Goal: Complete application form

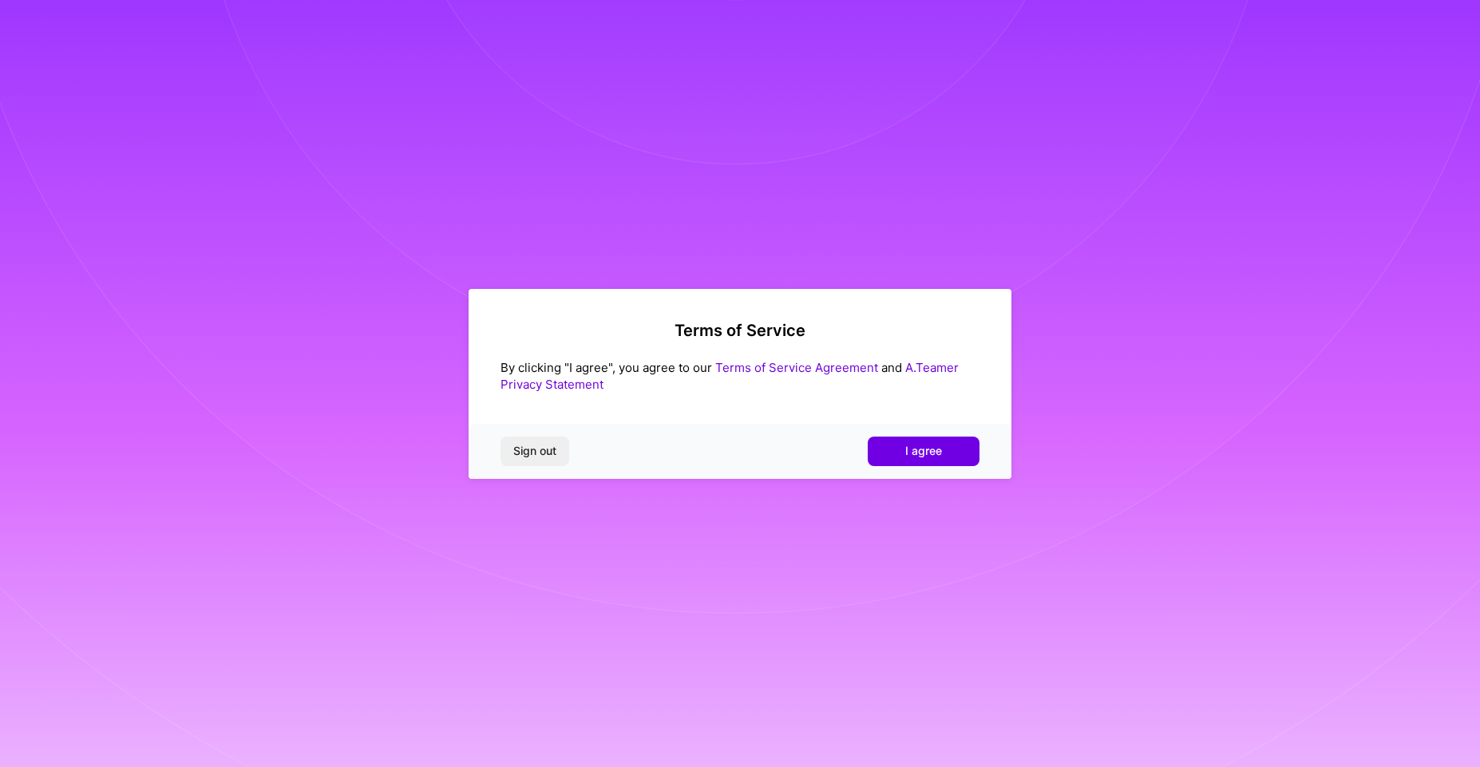
click at [877, 430] on div "Sign out I agree" at bounding box center [740, 451] width 543 height 54
click at [891, 452] on button "I agree" at bounding box center [924, 451] width 112 height 29
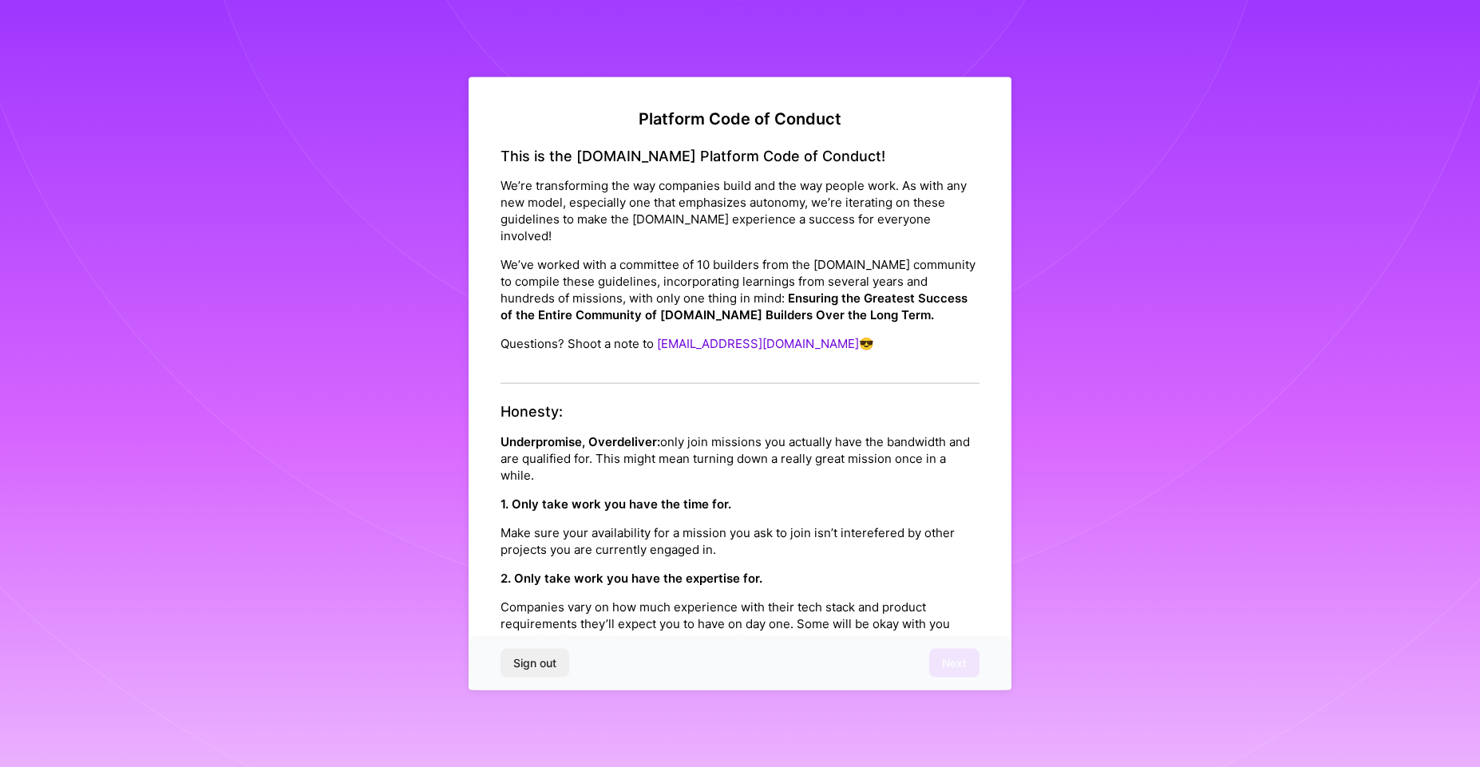
click at [574, 168] on div "This is the [DOMAIN_NAME] Platform Code of Conduct! We’re transforming the way …" at bounding box center [740, 265] width 479 height 237
drag, startPoint x: 574, startPoint y: 168, endPoint x: 567, endPoint y: 192, distance: 25.0
click at [567, 192] on div "This is the [DOMAIN_NAME] Platform Code of Conduct! We’re transforming the way …" at bounding box center [740, 265] width 479 height 237
click at [567, 192] on p "We’re transforming the way companies build and the way people work. As with any…" at bounding box center [740, 210] width 479 height 67
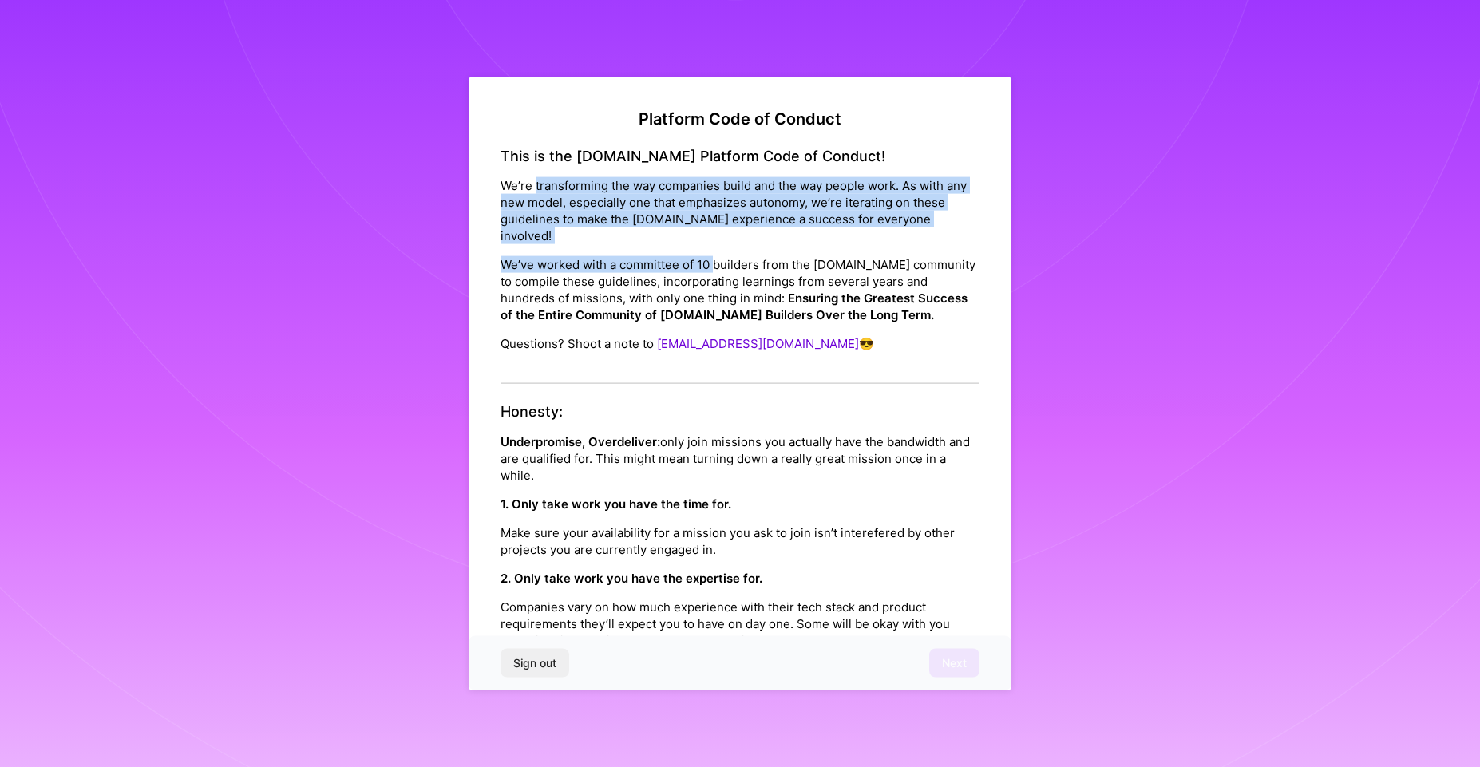
drag, startPoint x: 567, startPoint y: 192, endPoint x: 709, endPoint y: 268, distance: 161.1
click at [711, 268] on div "This is the [DOMAIN_NAME] Platform Code of Conduct! We’re transforming the way …" at bounding box center [740, 265] width 479 height 237
click at [707, 268] on p "We’ve worked with a committee of 10 builders from the [DOMAIN_NAME] community t…" at bounding box center [740, 289] width 479 height 67
click at [708, 269] on p "We’ve worked with a committee of 10 builders from the [DOMAIN_NAME] community t…" at bounding box center [740, 289] width 479 height 67
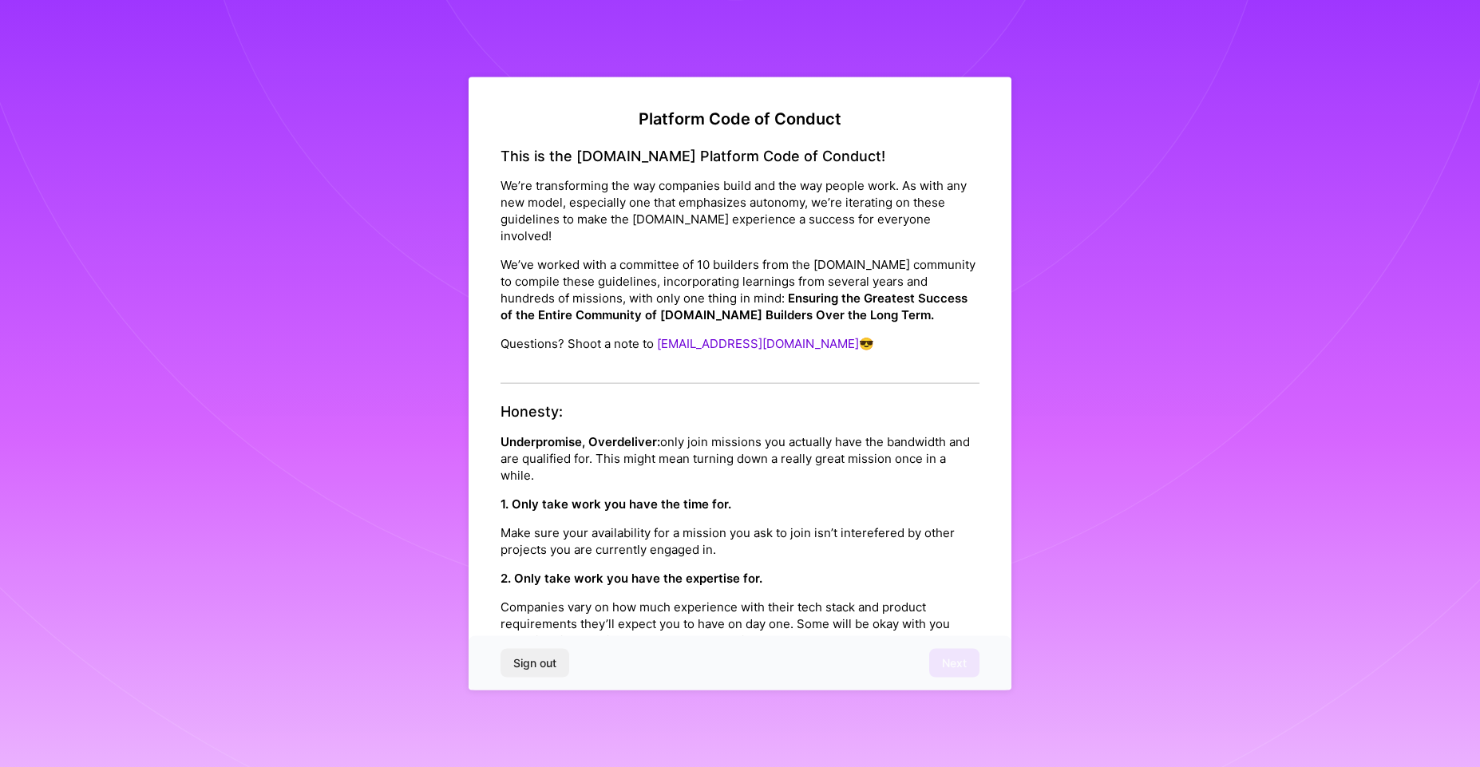
click at [709, 275] on p "We’ve worked with a committee of 10 builders from the [DOMAIN_NAME] community t…" at bounding box center [740, 289] width 479 height 67
click at [711, 269] on p "We’ve worked with a committee of 10 builders from the [DOMAIN_NAME] community t…" at bounding box center [740, 289] width 479 height 67
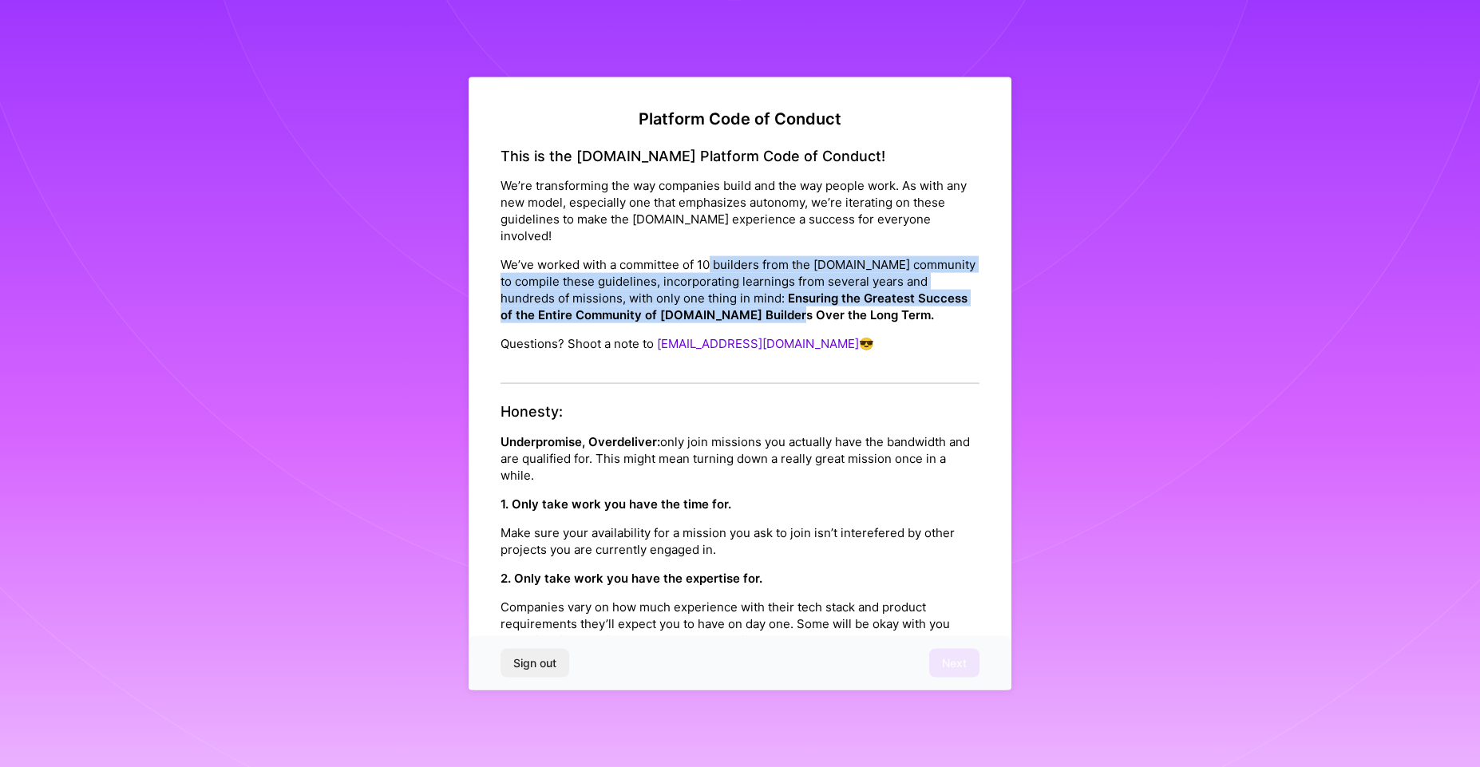
drag, startPoint x: 711, startPoint y: 269, endPoint x: 834, endPoint y: 311, distance: 130.0
click at [834, 311] on p "We’ve worked with a committee of 10 builders from the [DOMAIN_NAME] community t…" at bounding box center [740, 289] width 479 height 67
click at [834, 311] on strong "Ensuring the Greatest Success of the Entire Community of [DOMAIN_NAME] Builders…" at bounding box center [734, 307] width 467 height 32
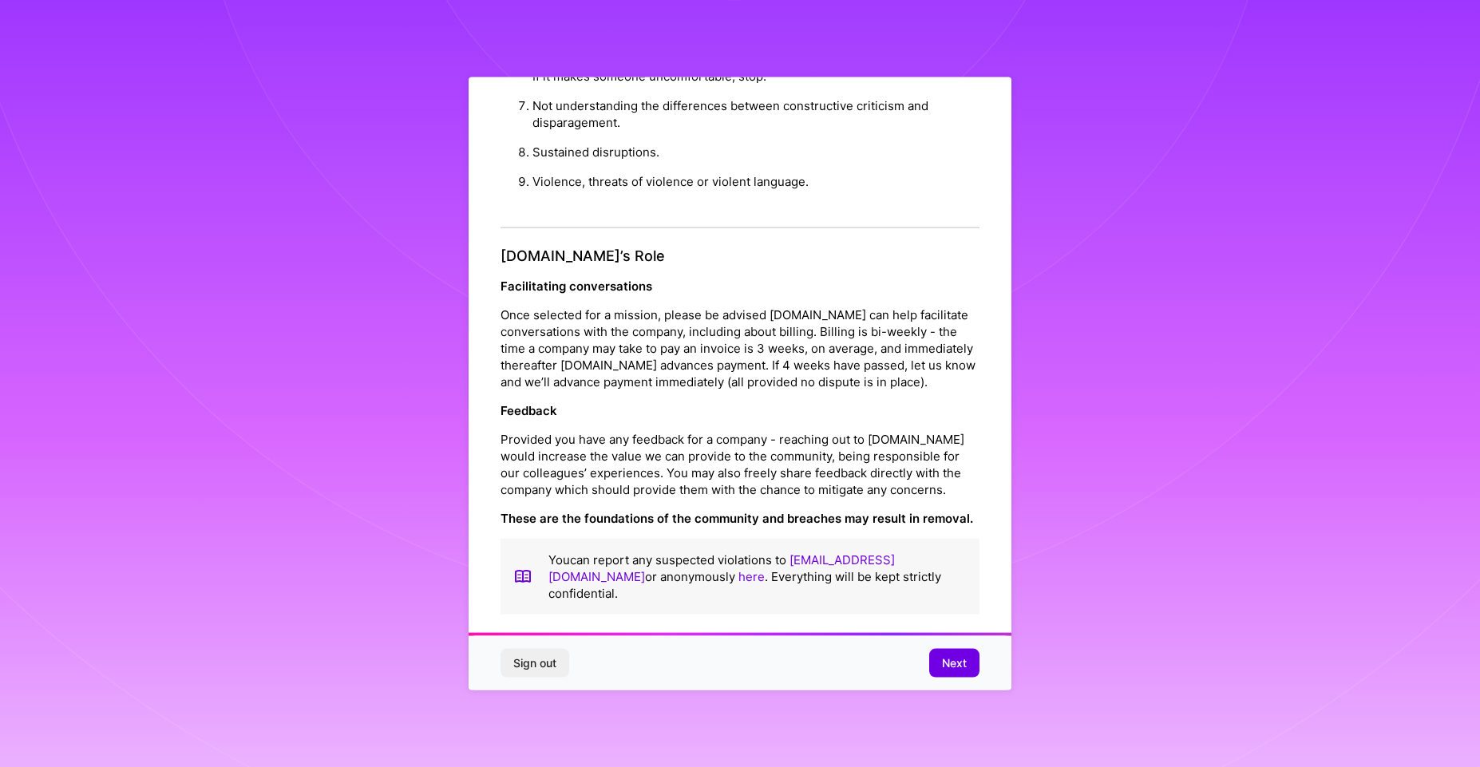
scroll to position [1690, 0]
click at [956, 664] on span "Next" at bounding box center [954, 663] width 25 height 16
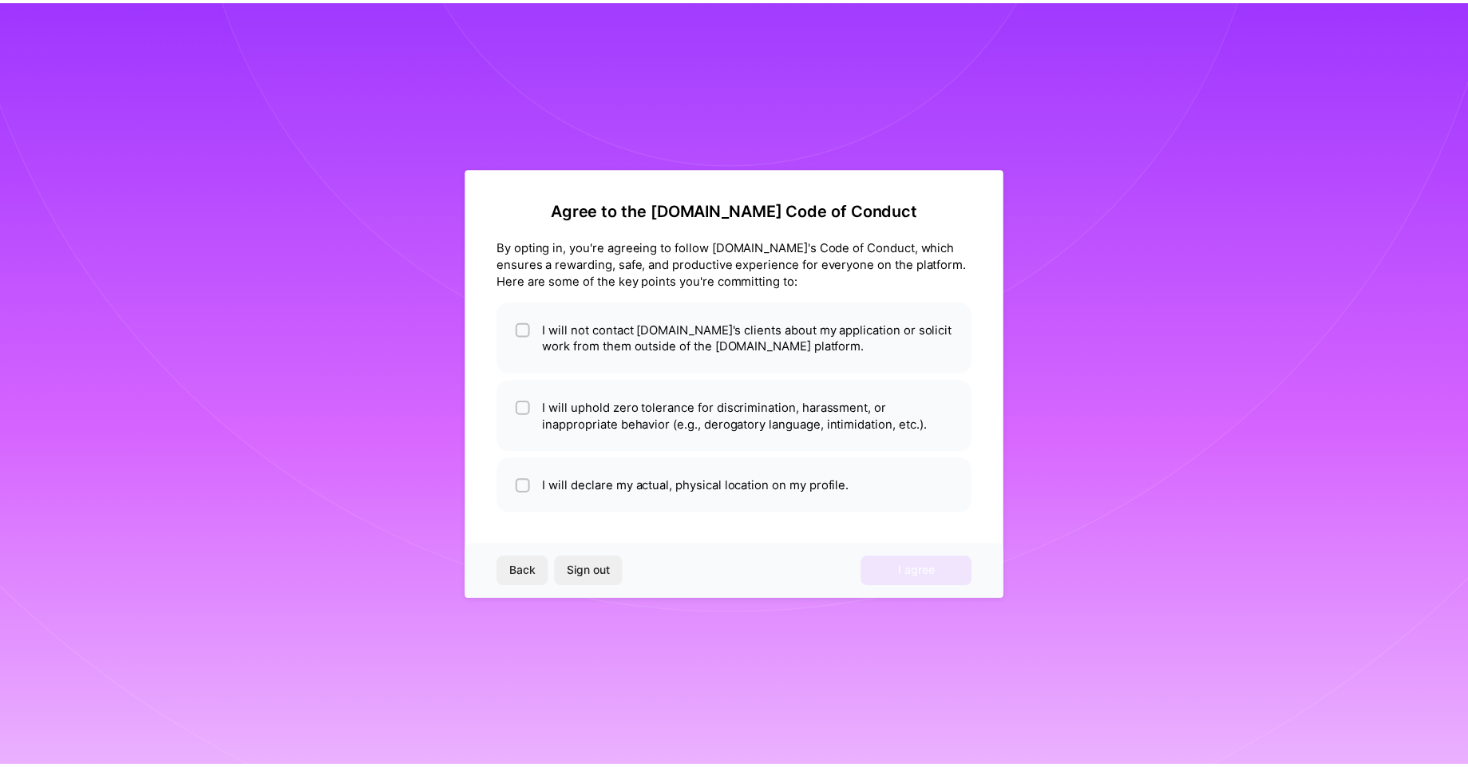
scroll to position [0, 0]
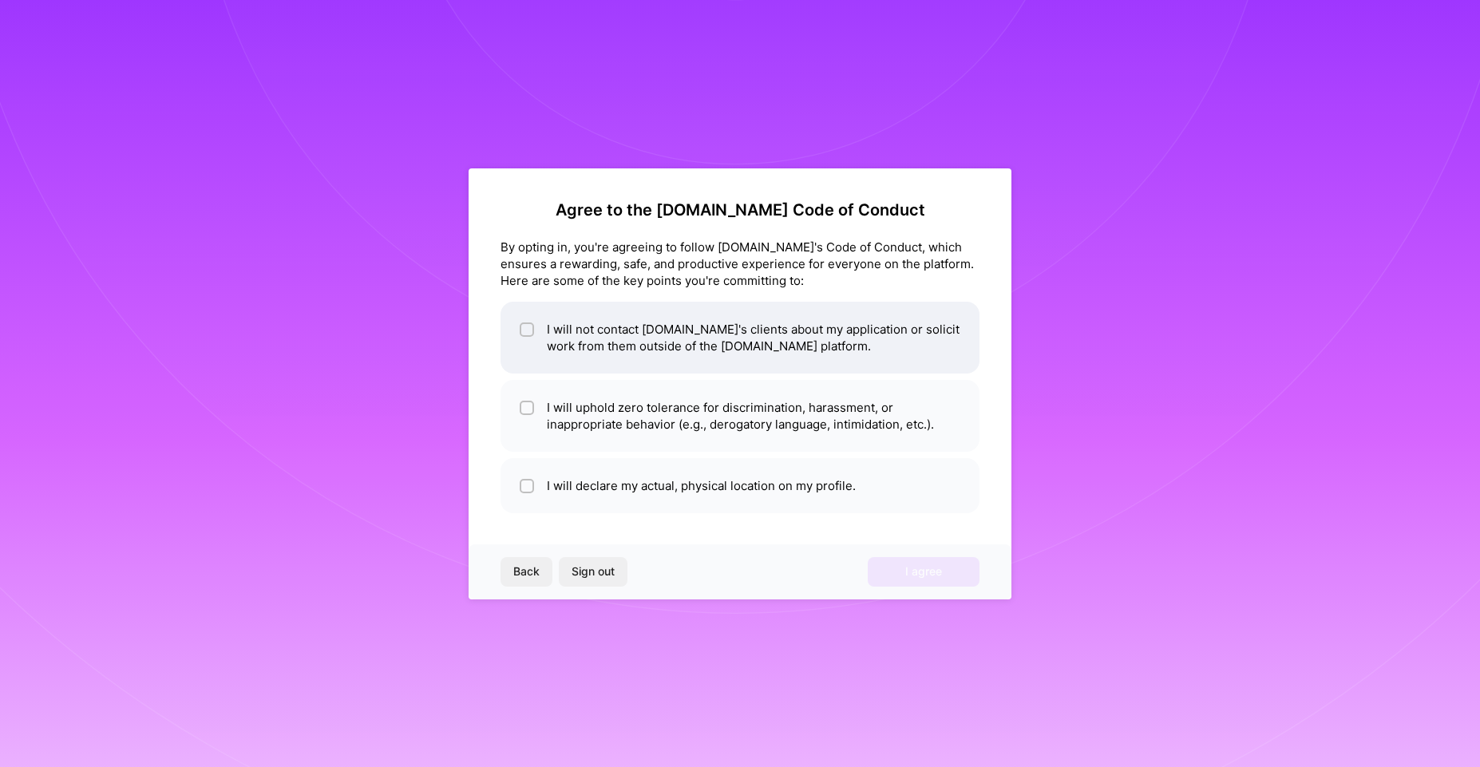
click at [645, 343] on li "I will not contact [DOMAIN_NAME]'s clients about my application or solicit work…" at bounding box center [740, 338] width 479 height 72
checkbox input "true"
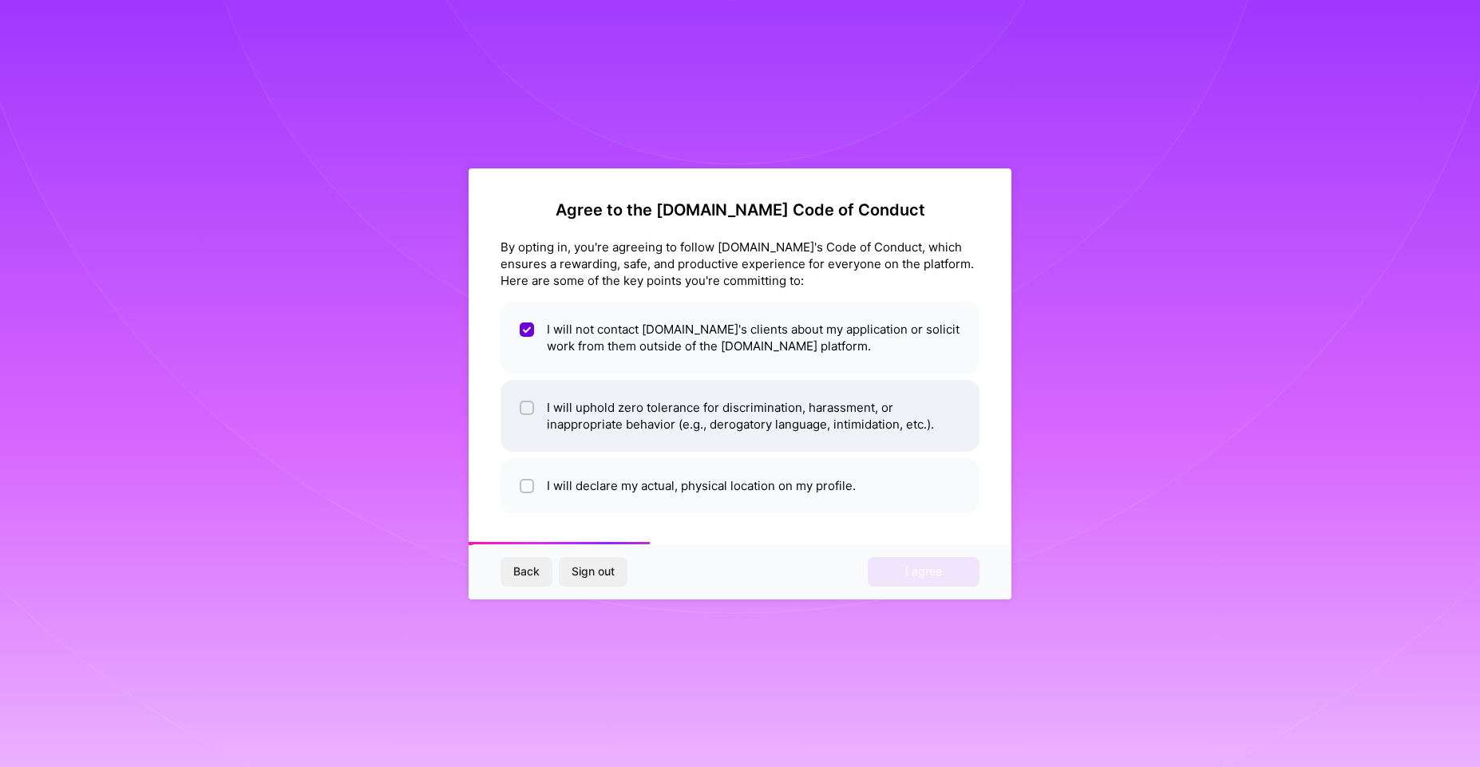
click at [617, 430] on li "I will uphold zero tolerance for discrimination, harassment, or inappropriate b…" at bounding box center [740, 416] width 479 height 72
checkbox input "true"
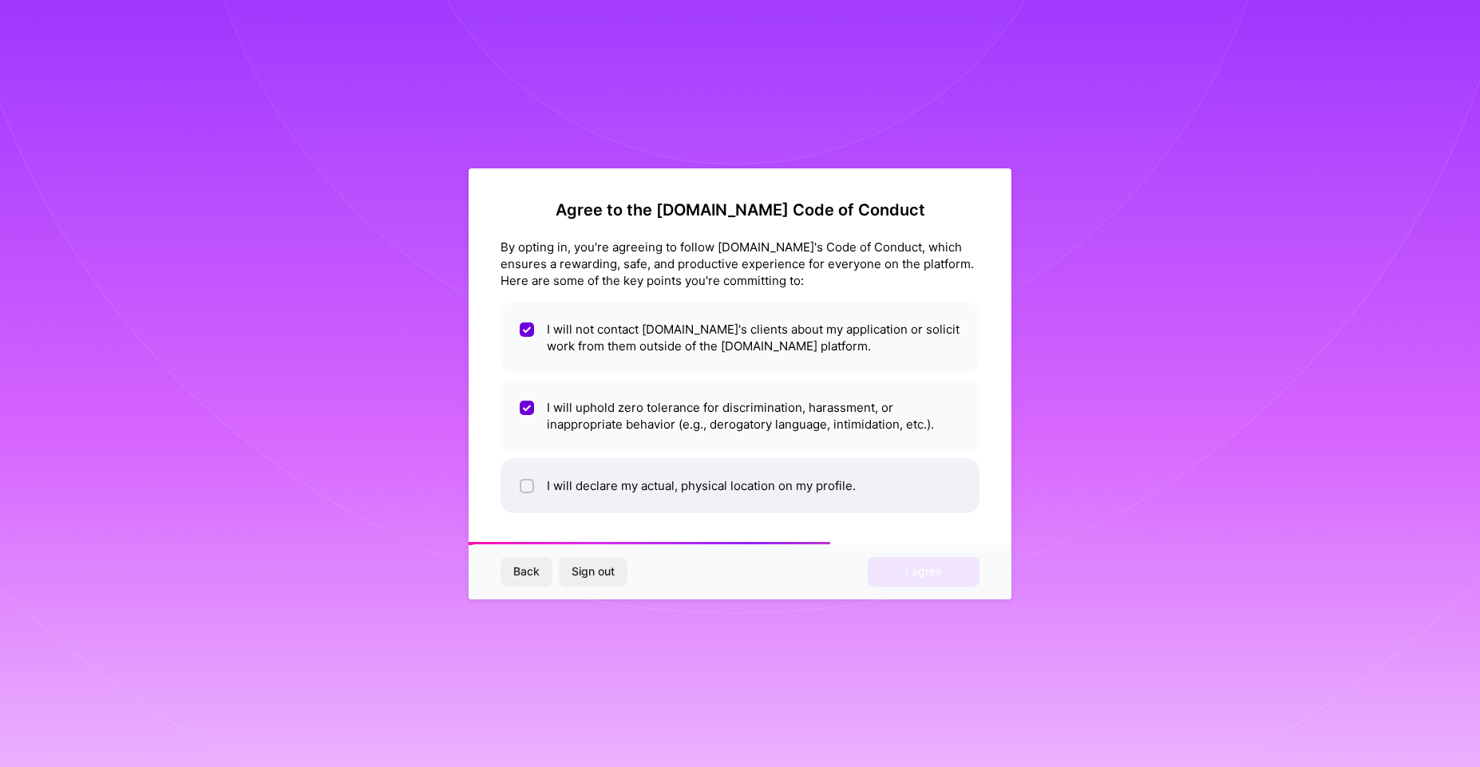
click at [688, 495] on li "I will declare my actual, physical location on my profile." at bounding box center [740, 485] width 479 height 55
checkbox input "true"
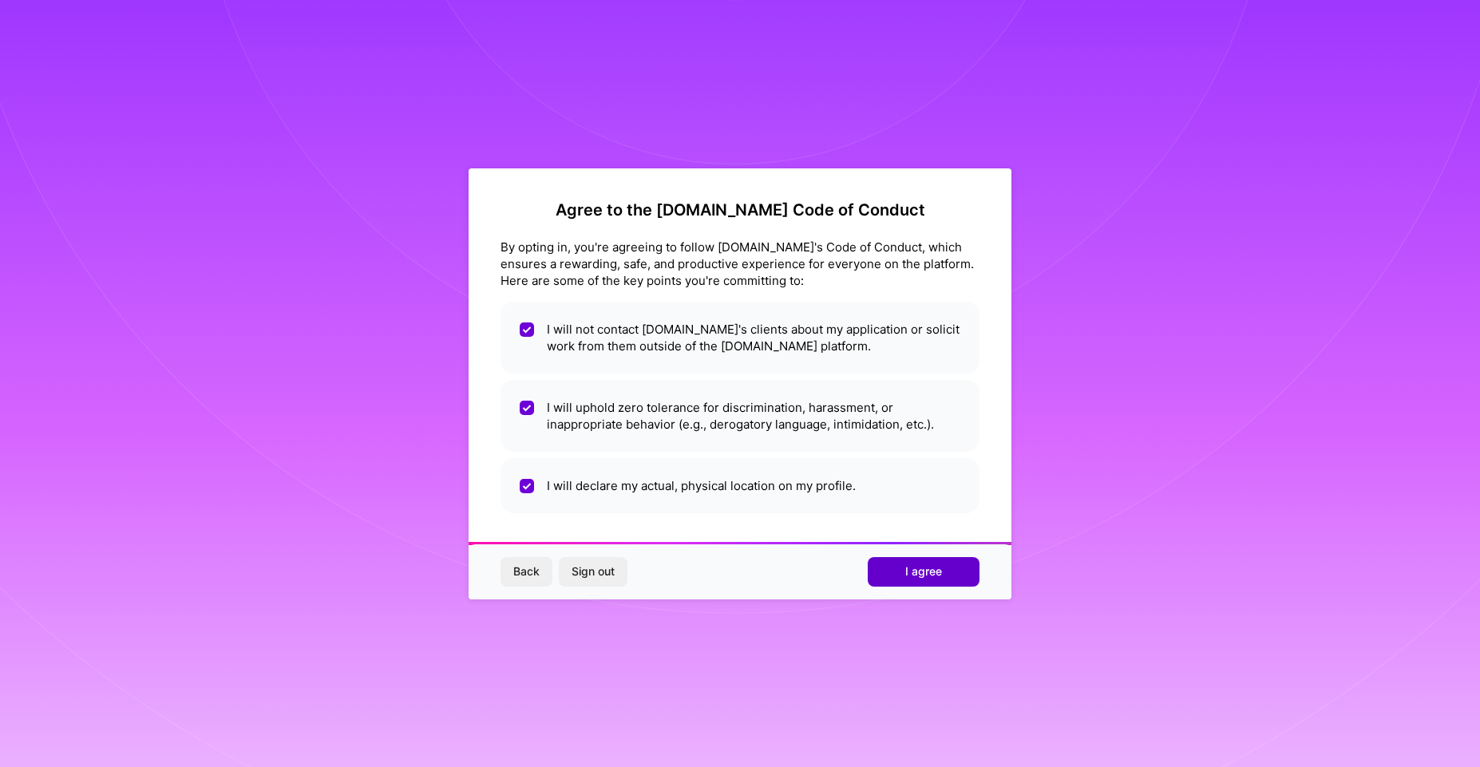
click at [917, 572] on span "I agree" at bounding box center [923, 572] width 37 height 16
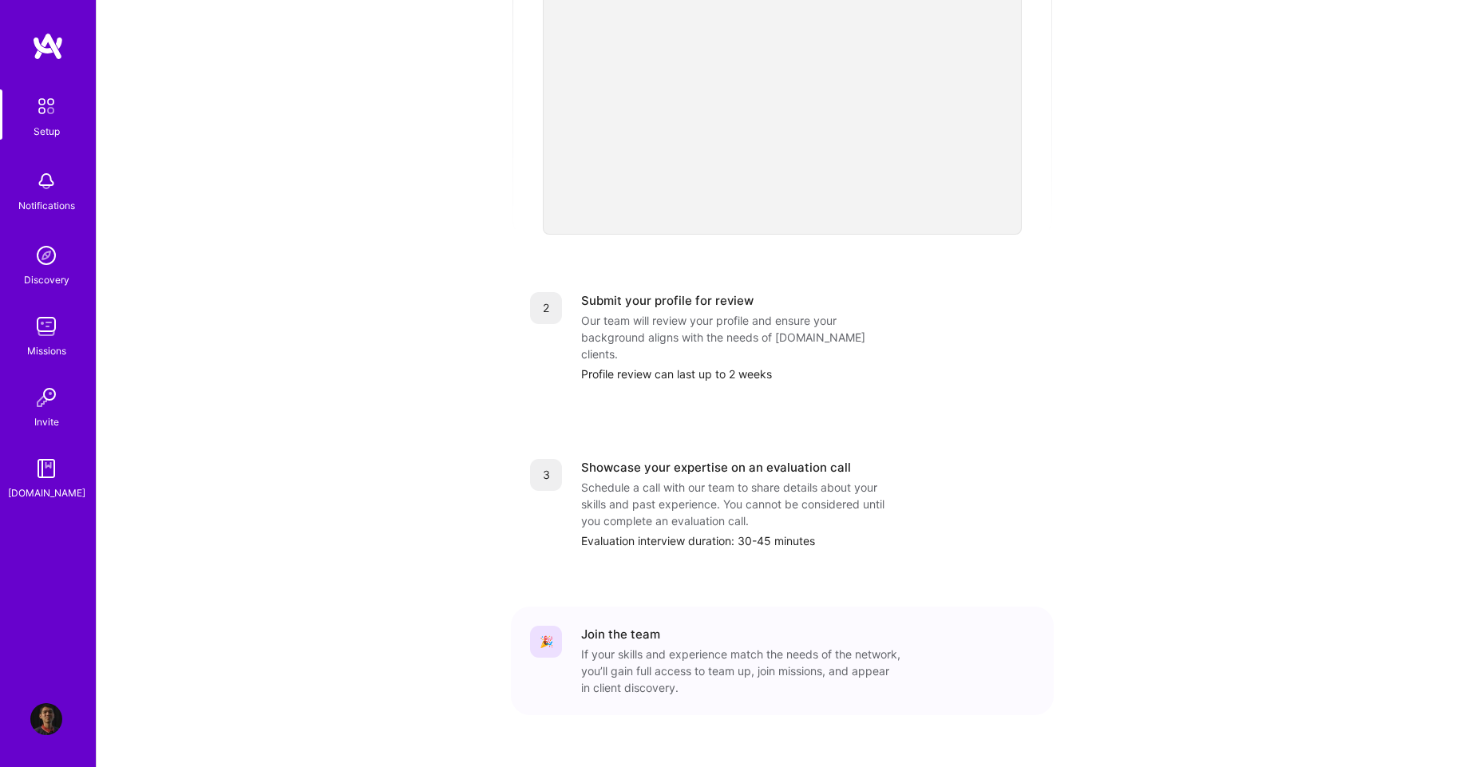
scroll to position [446, 0]
click at [716, 347] on div "2 Submit your profile for review Our team will review your profile and ensure y…" at bounding box center [782, 334] width 543 height 129
drag, startPoint x: 659, startPoint y: 412, endPoint x: 657, endPoint y: 420, distance: 8.3
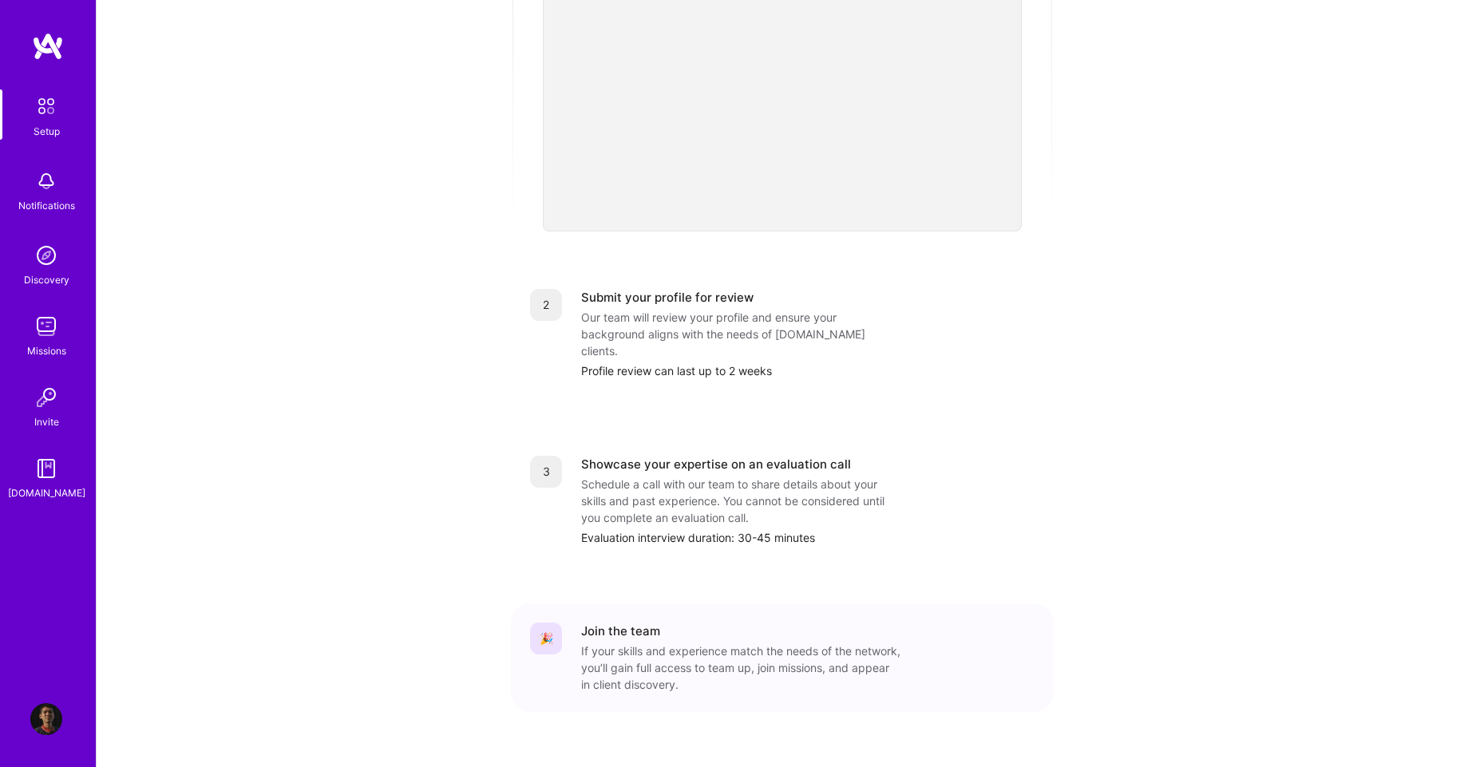
click at [659, 437] on div "3 Showcase your expertise on an evaluation call Schedule a call with our team t…" at bounding box center [782, 501] width 543 height 129
drag, startPoint x: 545, startPoint y: 611, endPoint x: 565, endPoint y: 597, distance: 24.1
click at [551, 623] on div "🎉" at bounding box center [546, 639] width 32 height 32
click at [596, 623] on div "Join the team" at bounding box center [620, 631] width 79 height 17
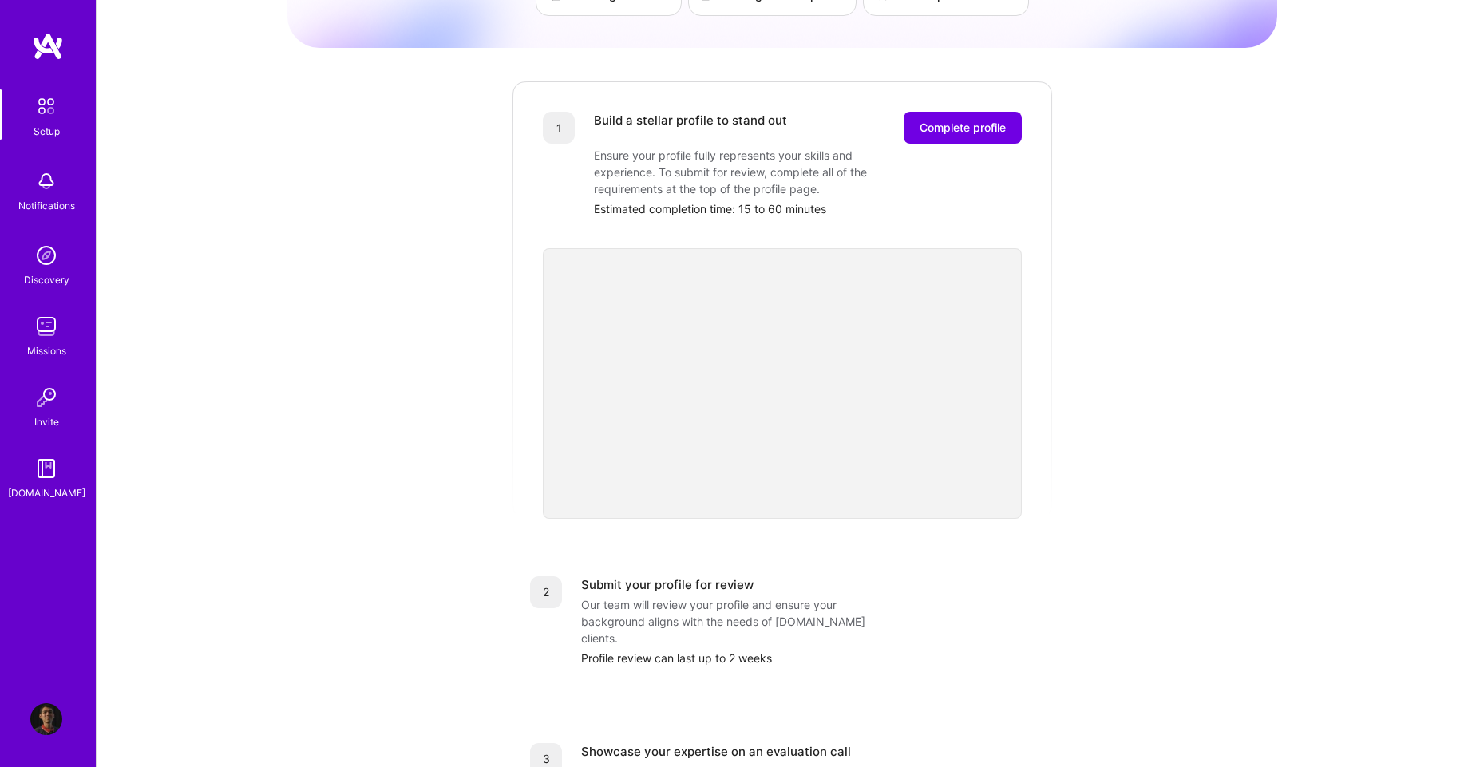
scroll to position [0, 0]
